Goal: Information Seeking & Learning: Learn about a topic

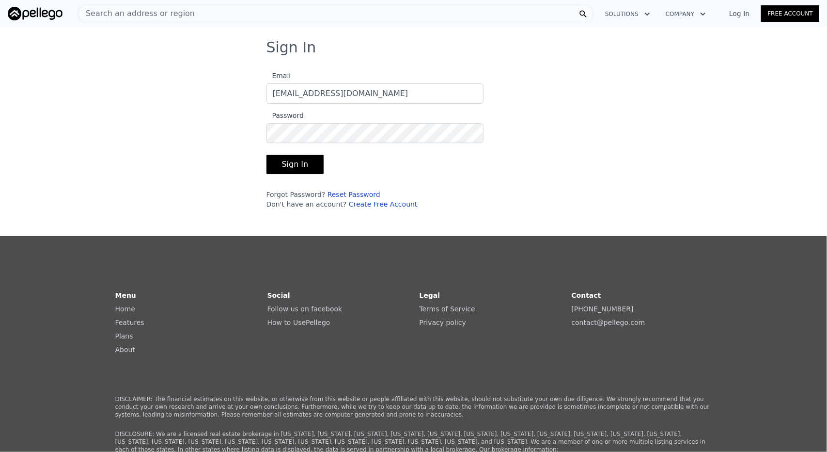
type input "[EMAIL_ADDRESS][DOMAIN_NAME]"
click at [266, 155] on button "Sign In" at bounding box center [295, 164] width 58 height 19
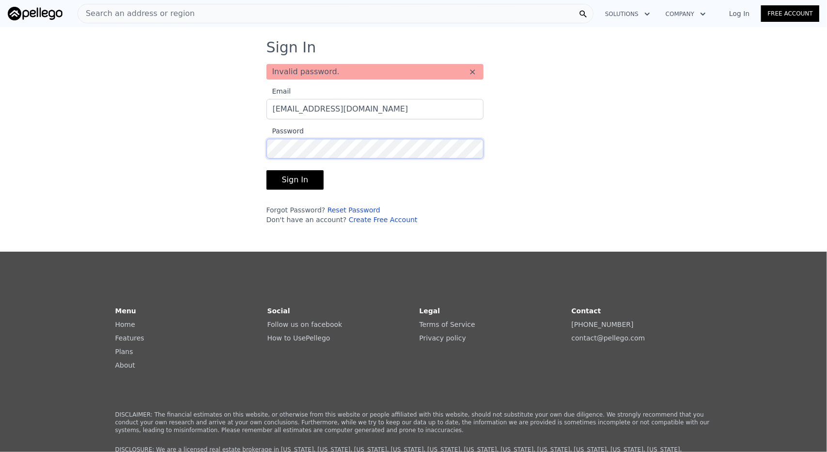
click at [266, 170] on button "Sign In" at bounding box center [295, 179] width 58 height 19
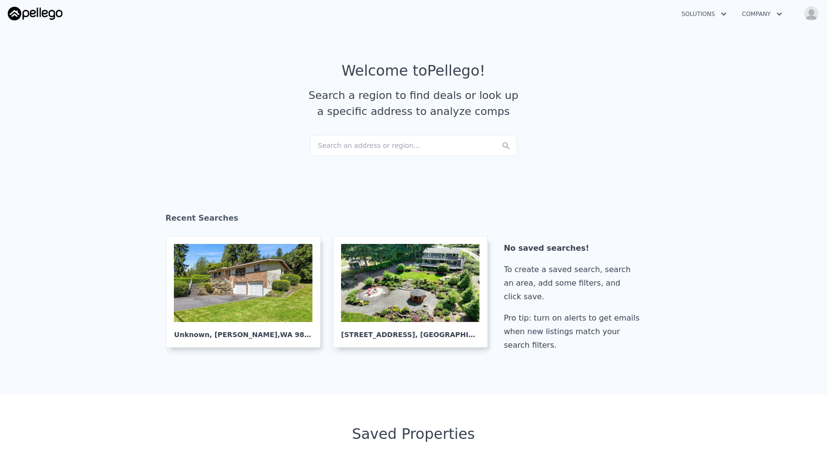
drag, startPoint x: 388, startPoint y: 128, endPoint x: 367, endPoint y: 143, distance: 25.0
click at [367, 143] on div "Search an address or region..." at bounding box center [413, 145] width 207 height 21
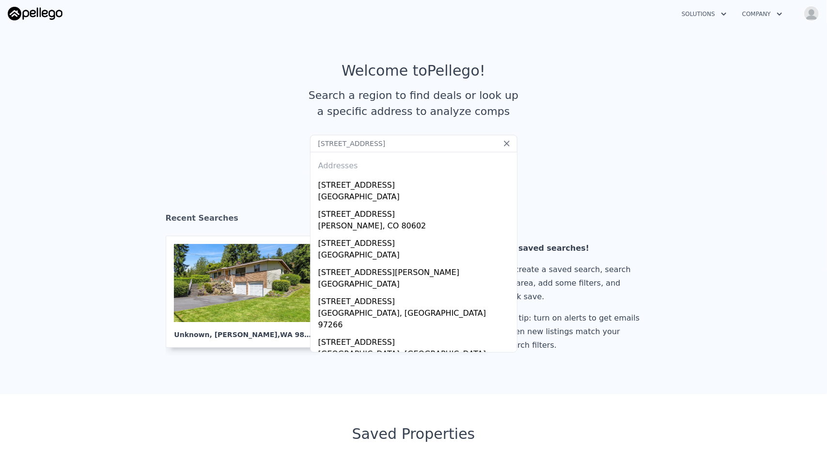
click at [376, 145] on input "[STREET_ADDRESS]" at bounding box center [413, 143] width 207 height 17
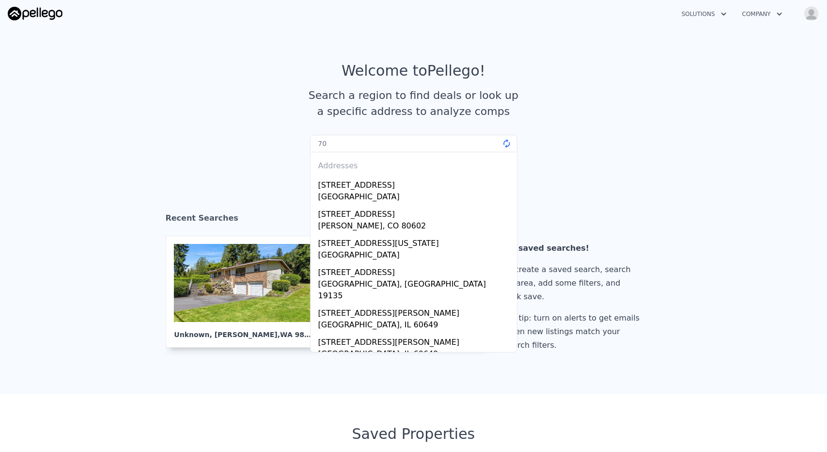
type input "7"
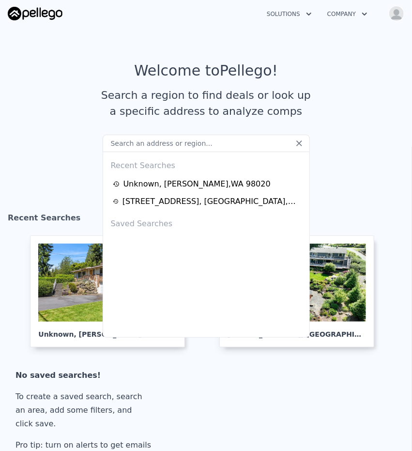
click at [158, 143] on input "text" at bounding box center [206, 143] width 207 height 17
paste input "[STREET_ADDRESS]"
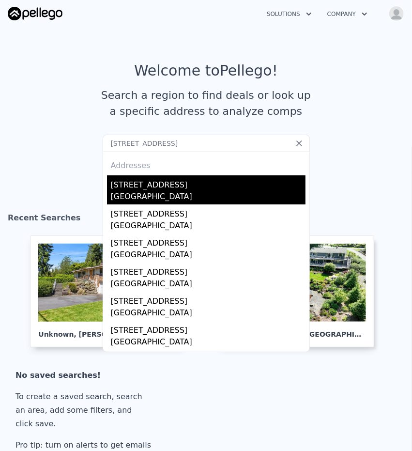
type input "[STREET_ADDRESS]"
click at [194, 193] on div "[GEOGRAPHIC_DATA]" at bounding box center [208, 198] width 195 height 14
